Goal: Information Seeking & Learning: Learn about a topic

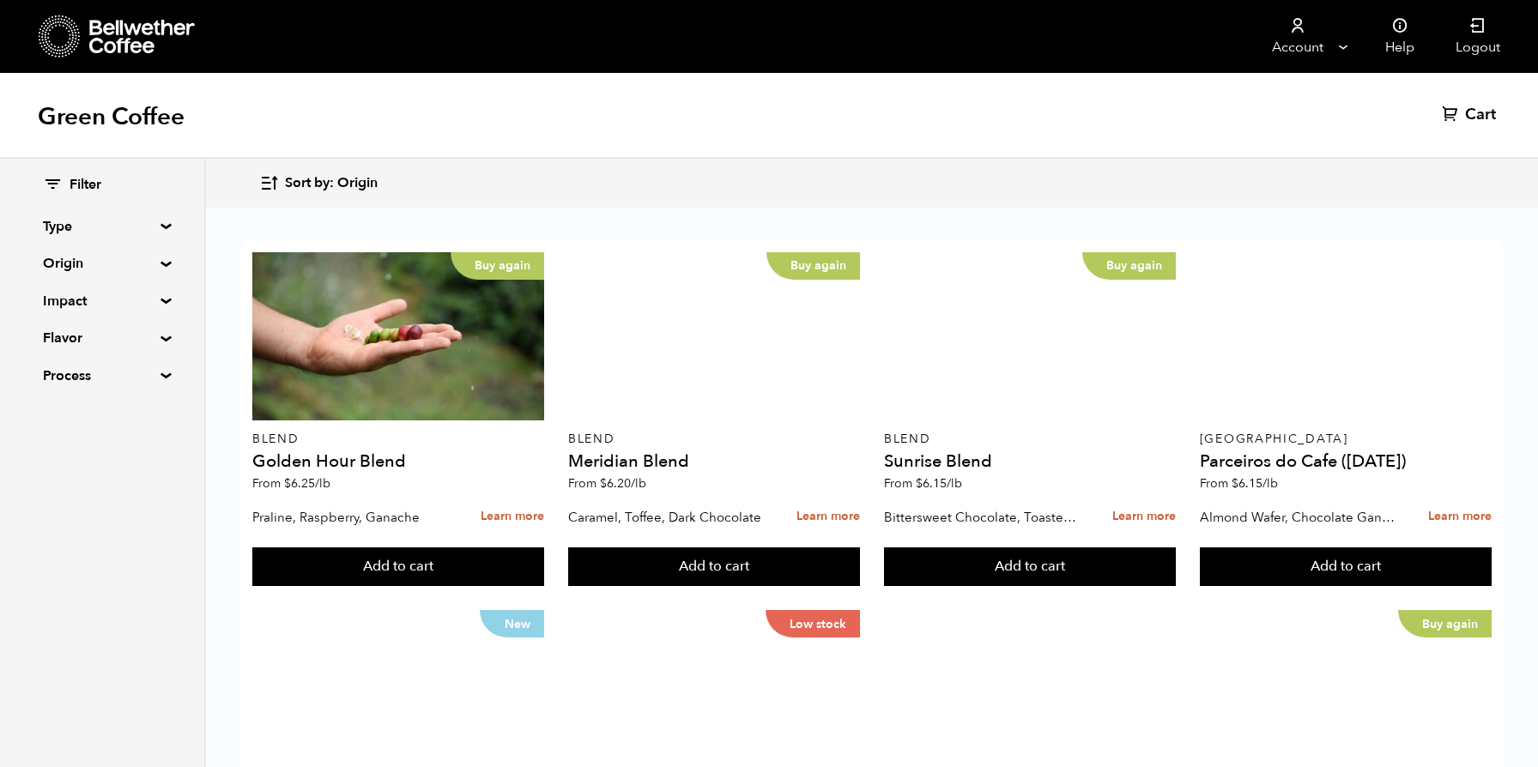
scroll to position [279, 0]
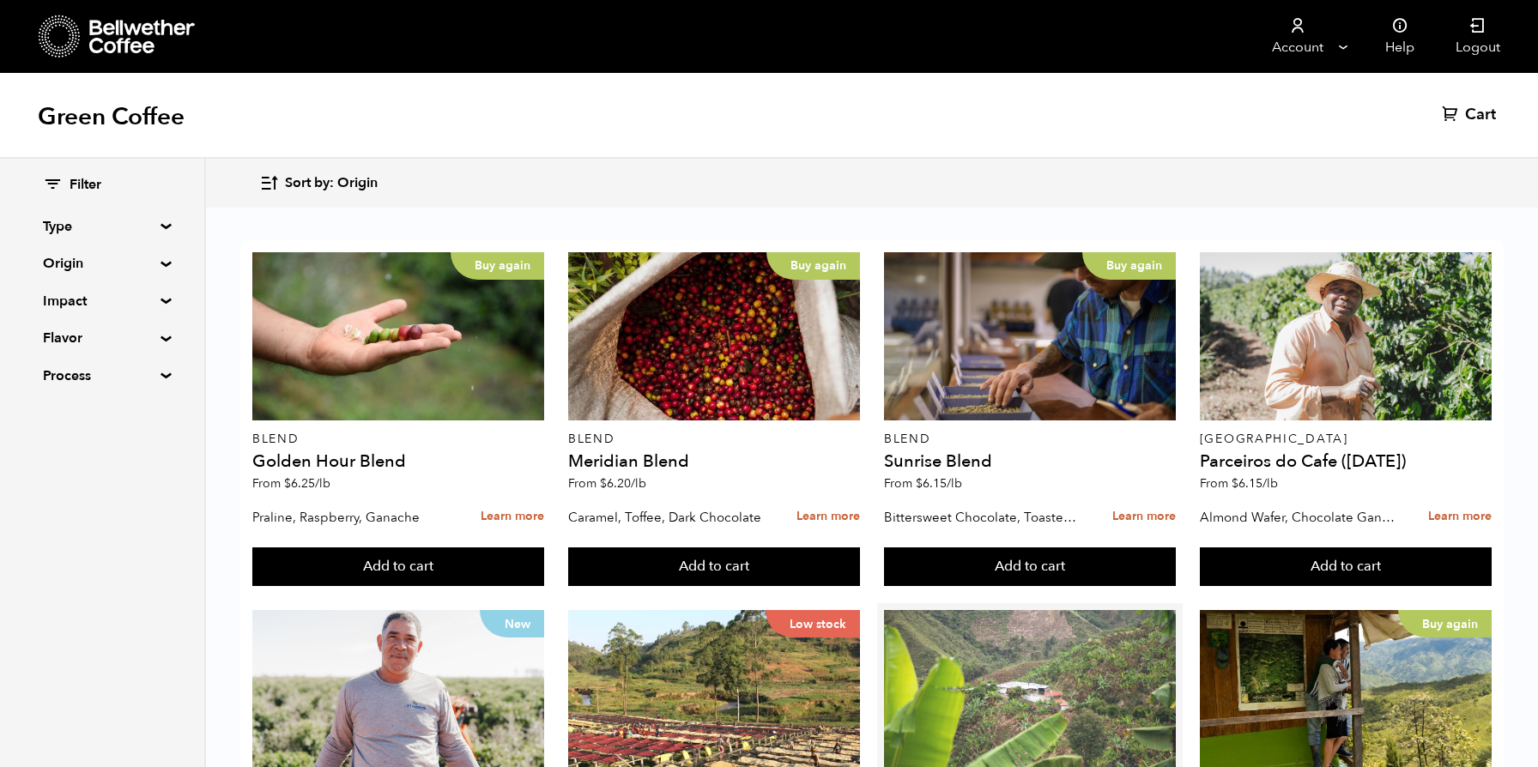
click at [969, 610] on div at bounding box center [1030, 694] width 292 height 168
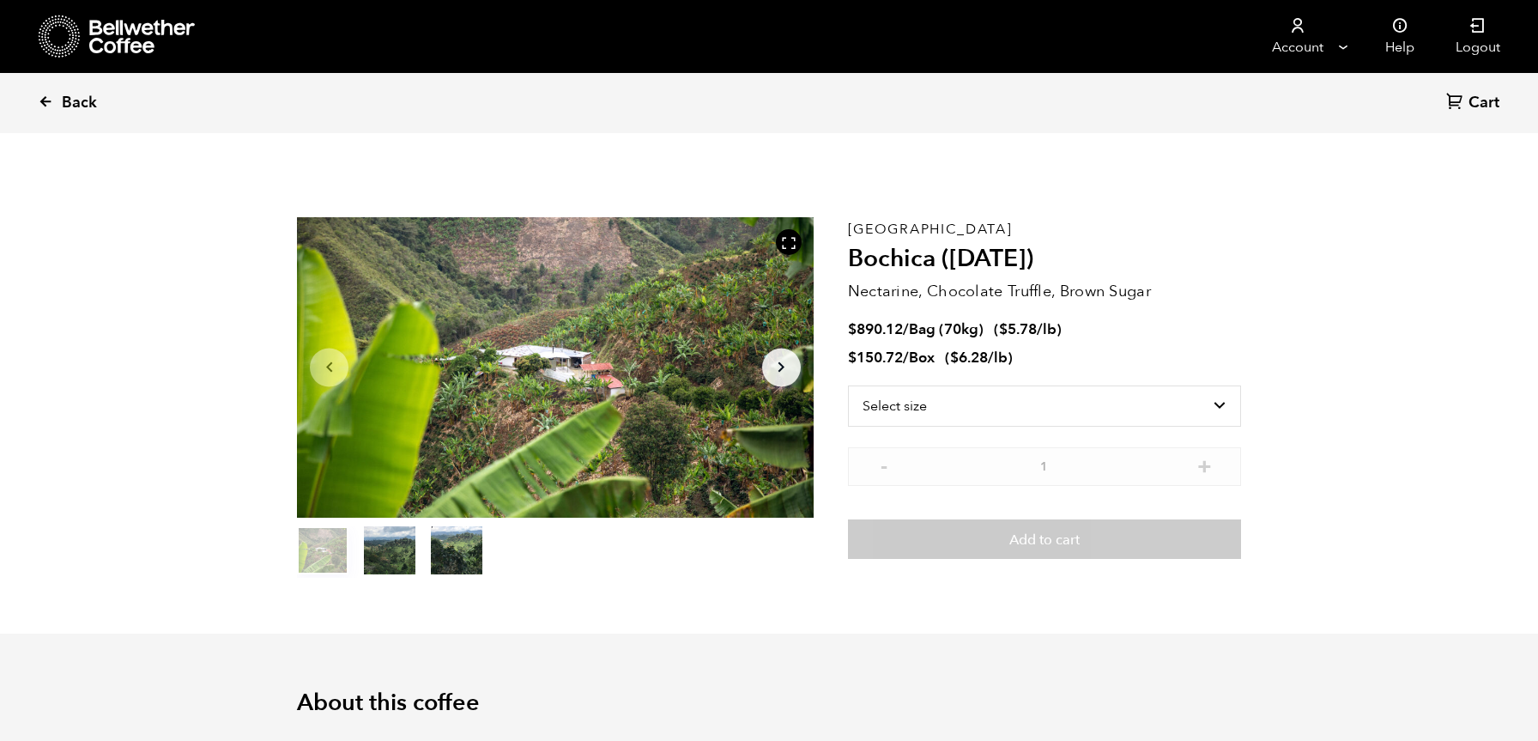
click at [41, 94] on icon at bounding box center [45, 101] width 15 height 15
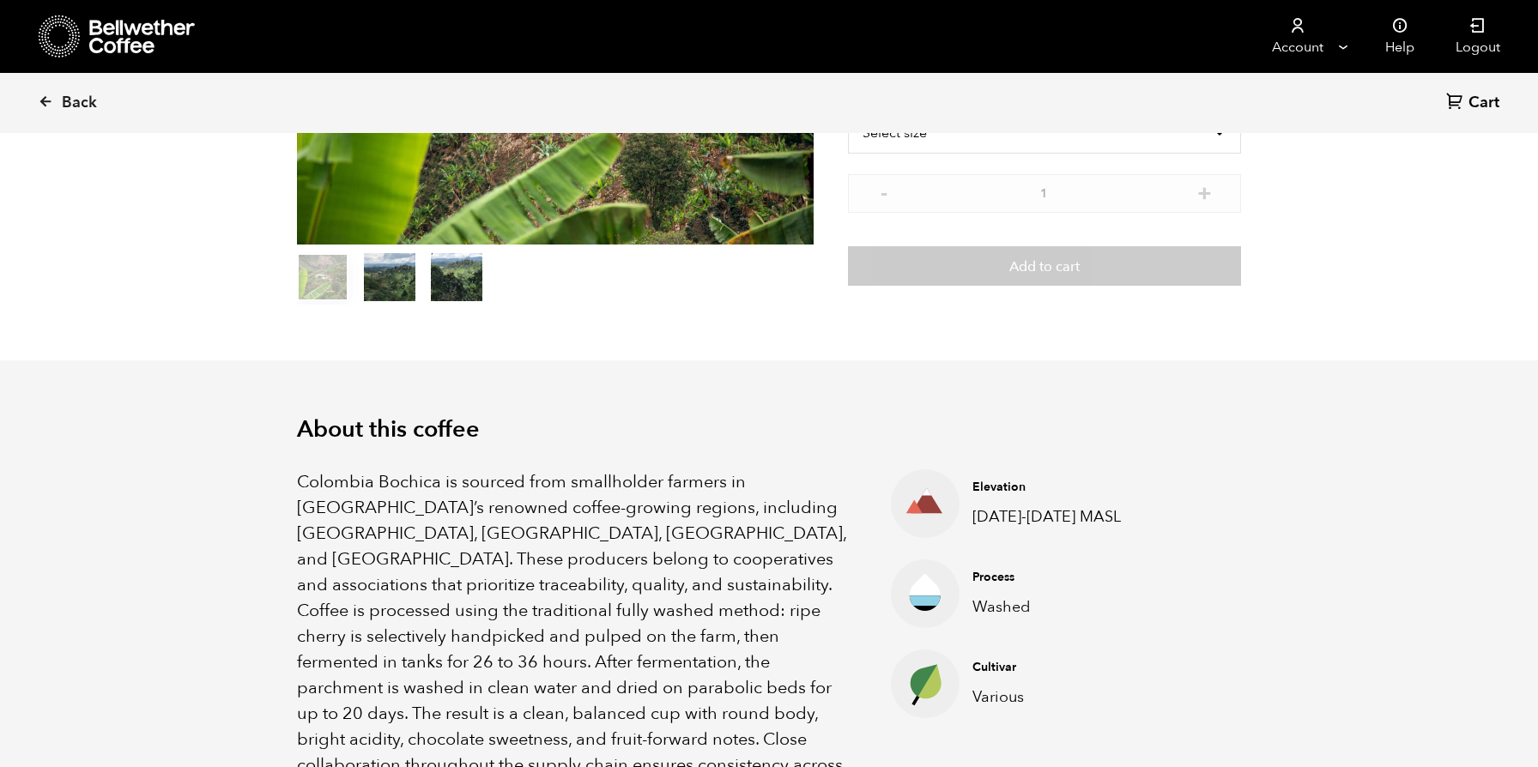
scroll to position [124, 0]
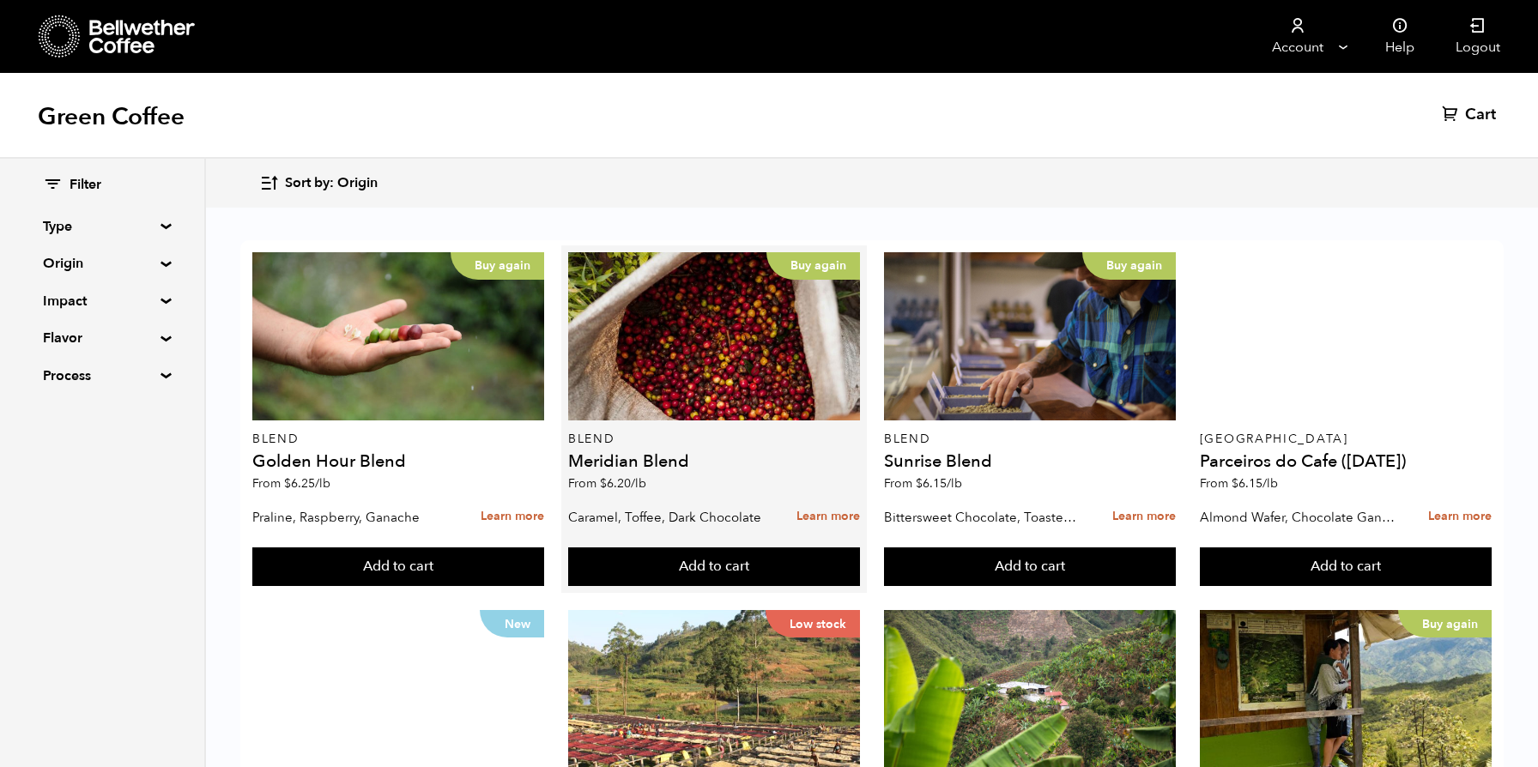
scroll to position [1056, 0]
